Goal: Information Seeking & Learning: Learn about a topic

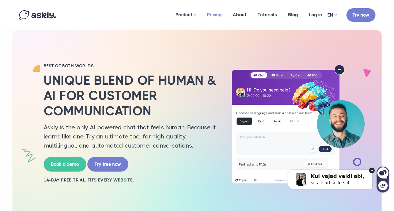
click at [215, 13] on link "Pricing" at bounding box center [215, 14] width 26 height 27
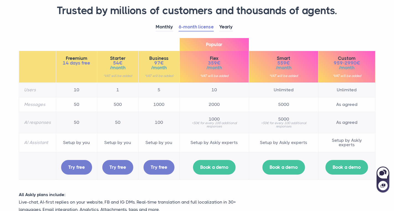
scroll to position [45, 0]
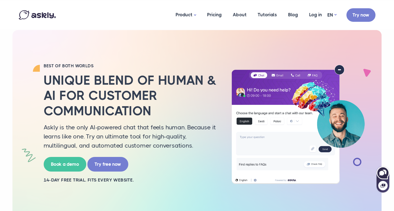
click at [383, 176] on icon at bounding box center [381, 173] width 5 height 5
select select "**"
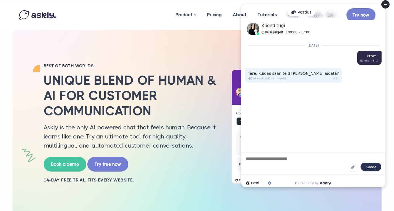
click at [384, 4] on icon at bounding box center [385, 4] width 3 height 1
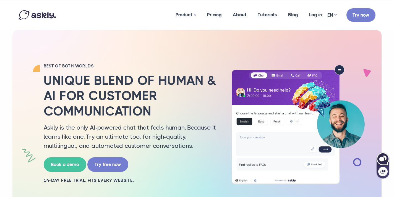
click at [378, 156] on icon at bounding box center [383, 159] width 12 height 12
select select "**"
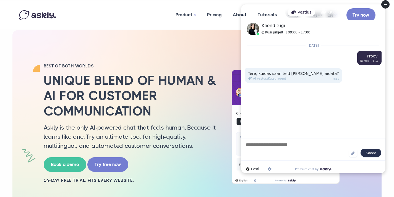
click at [291, 113] on div "Aug 26 2025 Proov. Nähtud ✓ 8:11 Tere, kuidas saan teid täna aidata? AI vastus …" at bounding box center [313, 87] width 144 height 95
click at [384, 7] on circle at bounding box center [385, 4] width 8 height 8
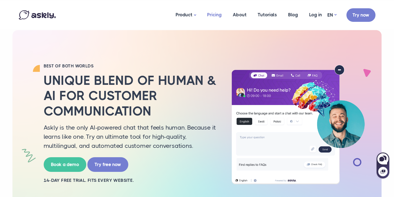
click at [215, 12] on link "Pricing" at bounding box center [215, 14] width 26 height 27
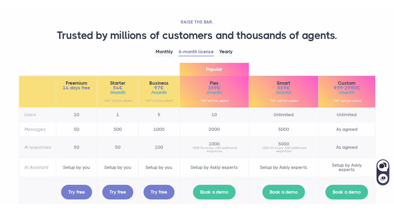
scroll to position [30, 0]
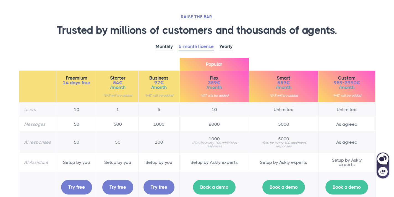
click at [196, 17] on h2 "RAISE THE BAR." at bounding box center [197, 17] width 357 height 6
click at [199, 15] on h2 "RAISE THE BAR." at bounding box center [197, 17] width 357 height 6
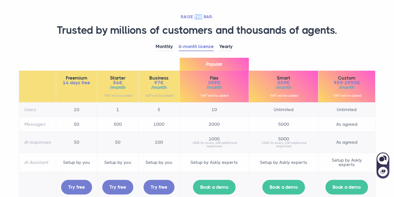
click at [199, 15] on h2 "RAISE THE BAR." at bounding box center [197, 17] width 357 height 6
click at [229, 13] on div "RAISE THE BAR. Trusted by millions of customers and thousands of agents. Monthl…" at bounding box center [197, 174] width 365 height 408
